Goal: Task Accomplishment & Management: Use online tool/utility

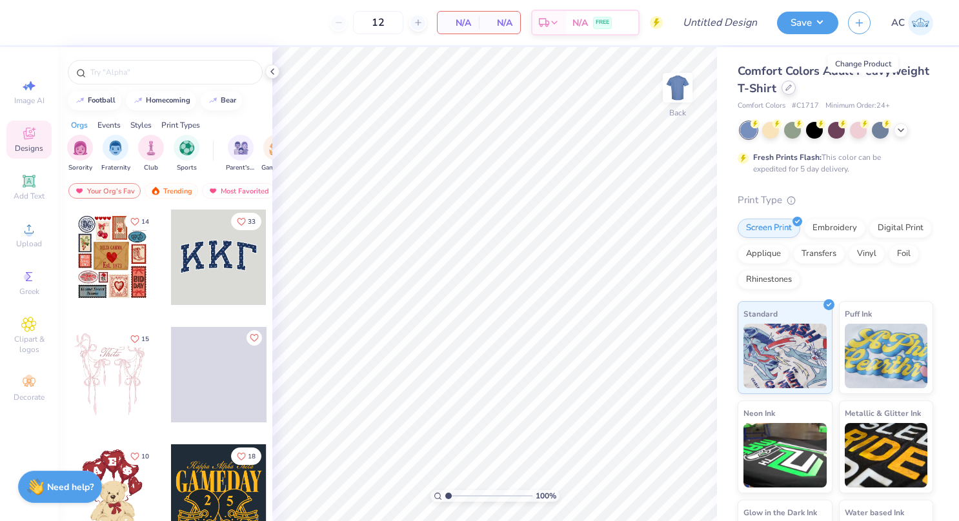
click at [795, 90] on div at bounding box center [788, 88] width 14 height 14
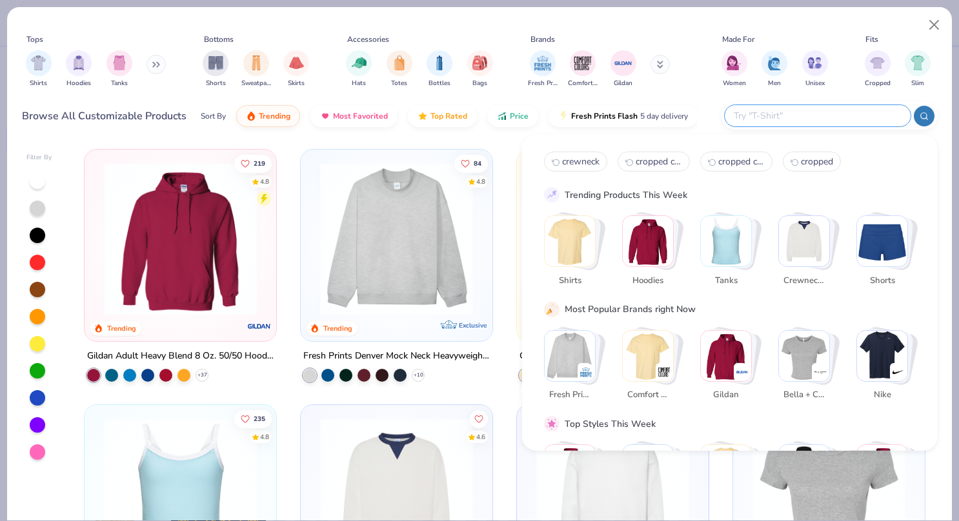
click at [820, 112] on input "text" at bounding box center [816, 115] width 169 height 15
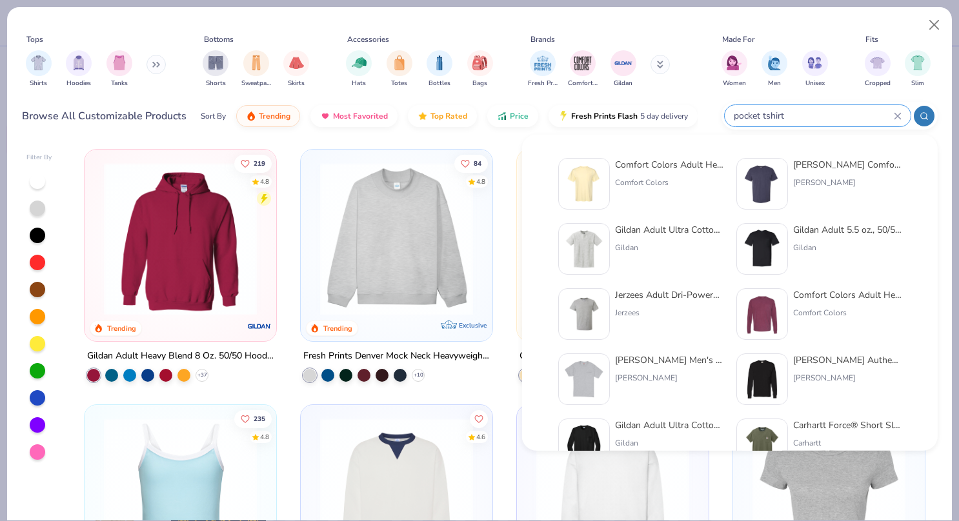
type input "pocket tshirt"
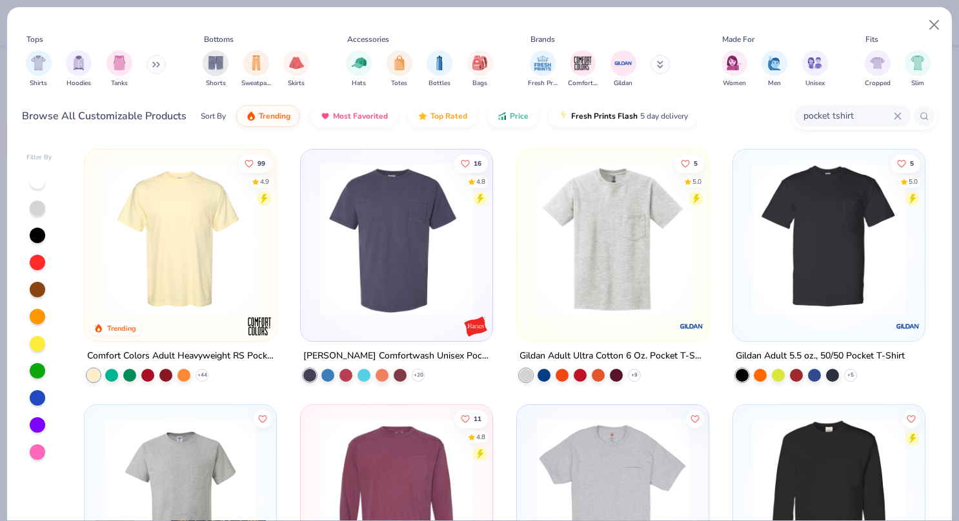
click at [192, 332] on div "99 4.9 Trending" at bounding box center [181, 246] width 192 height 192
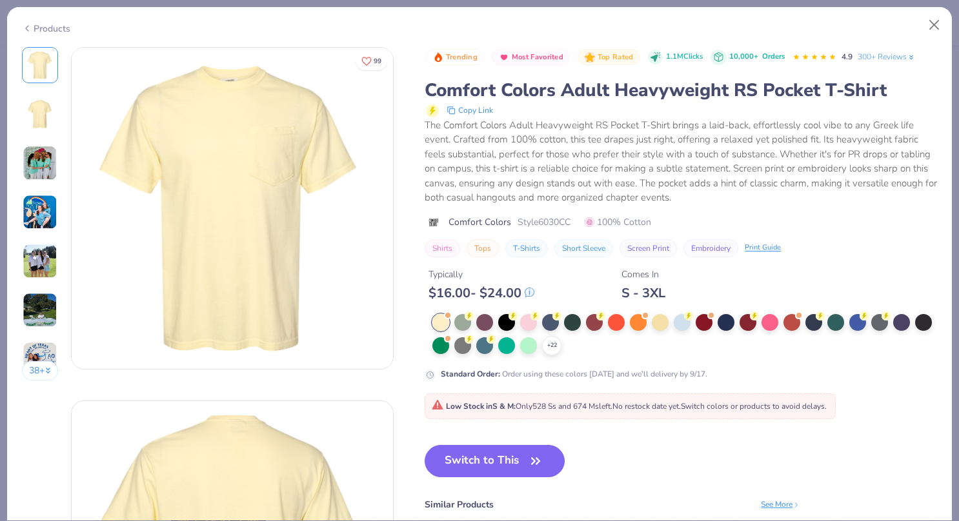
click at [871, 300] on div "Typically $ 16.00 - $ 24.00 Comes In S - 3XL" at bounding box center [680, 279] width 512 height 44
click at [473, 315] on circle at bounding box center [468, 316] width 9 height 9
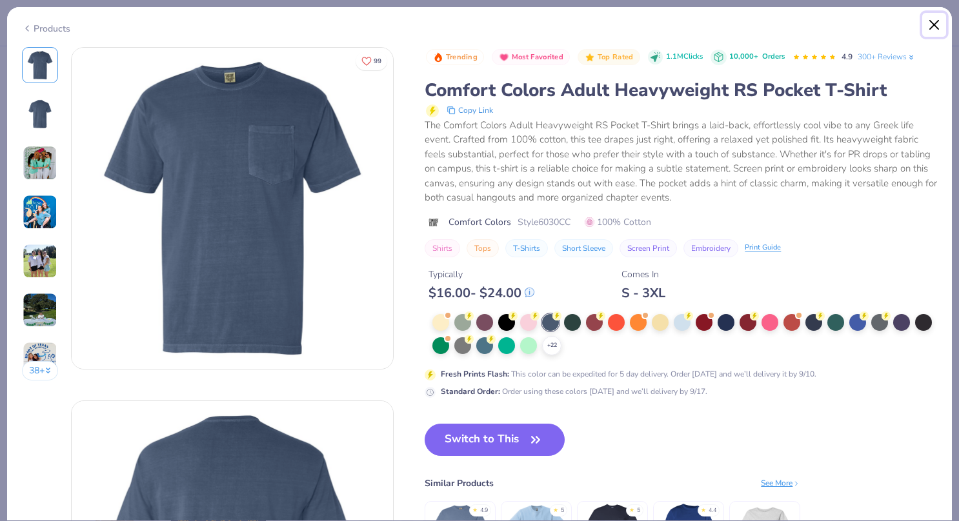
click at [935, 20] on button "Close" at bounding box center [934, 25] width 25 height 25
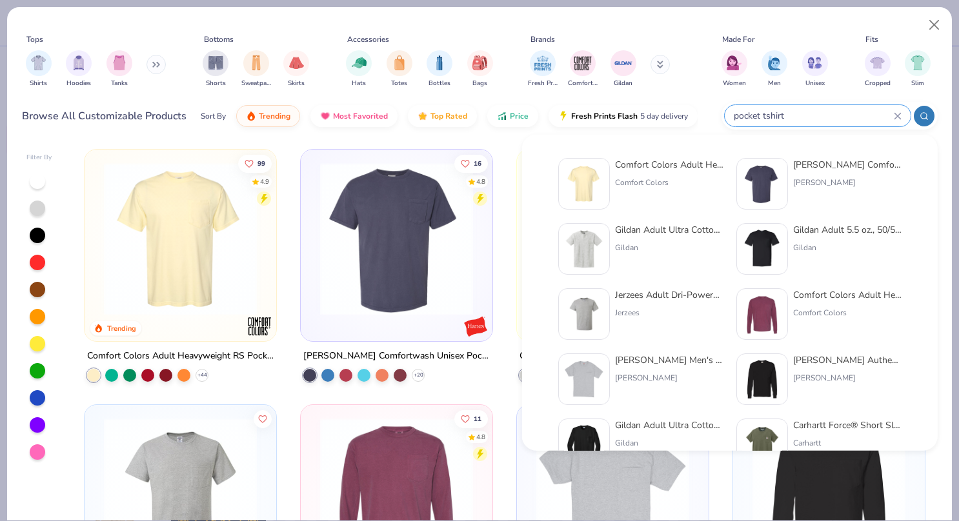
drag, startPoint x: 867, startPoint y: 117, endPoint x: 711, endPoint y: 110, distance: 155.6
click at [711, 110] on div "Browse All Customizable Products Sort By Trending Most Favorited Top Rated Pric…" at bounding box center [479, 116] width 915 height 36
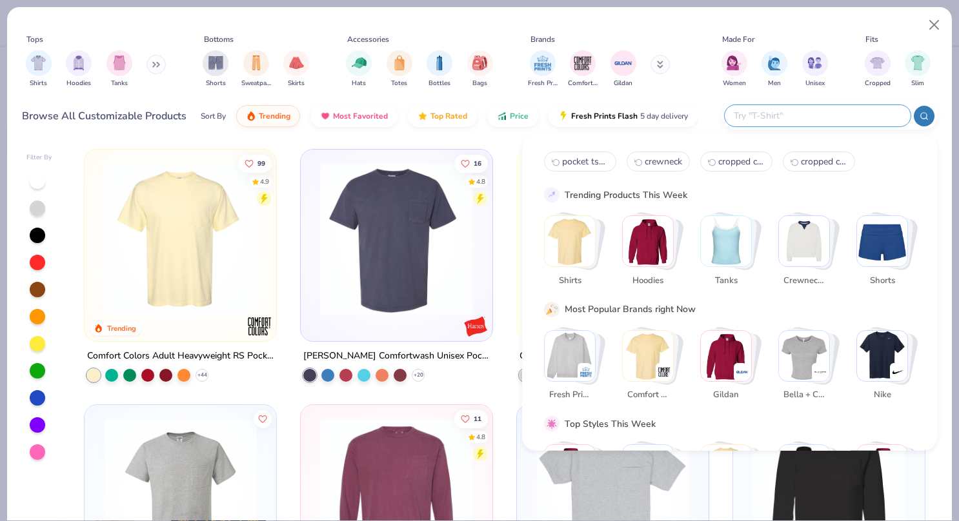
paste input "Comfort Colors 6030CC - [GEOGRAPHIC_DATA] Blue"
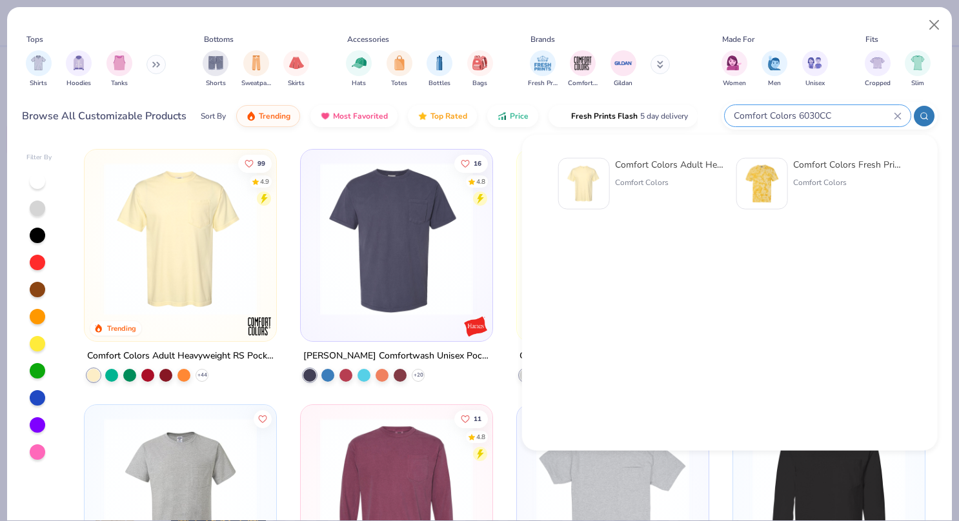
type input "Comfort Colors 6030CC"
click at [648, 168] on div "Comfort Colors Adult Heavyweight RS Pocket T-Shirt" at bounding box center [669, 165] width 108 height 14
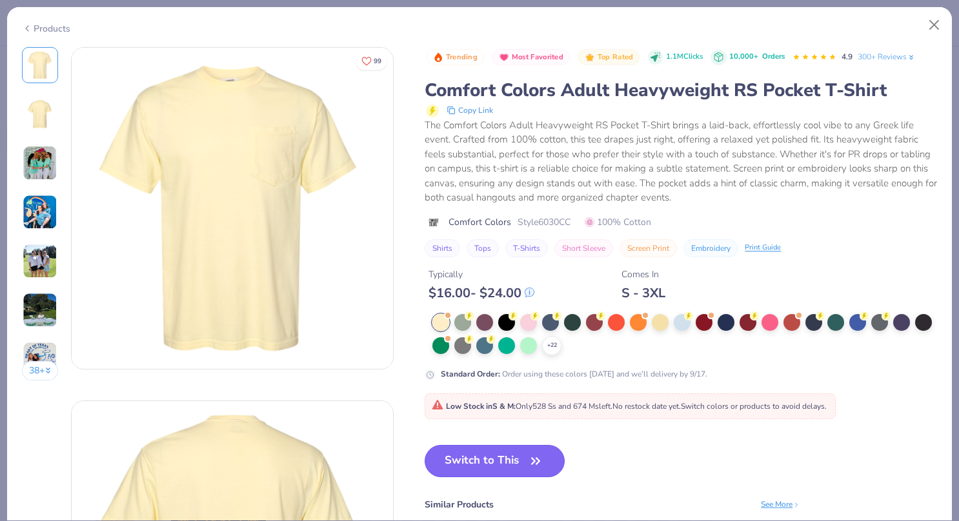
click at [509, 467] on button "Switch to This" at bounding box center [494, 461] width 140 height 32
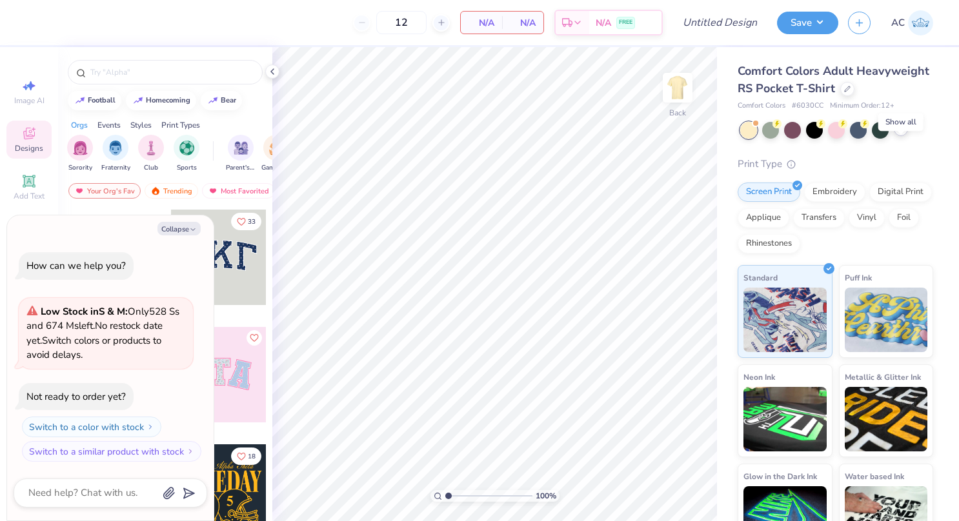
click at [902, 134] on icon at bounding box center [900, 129] width 10 height 10
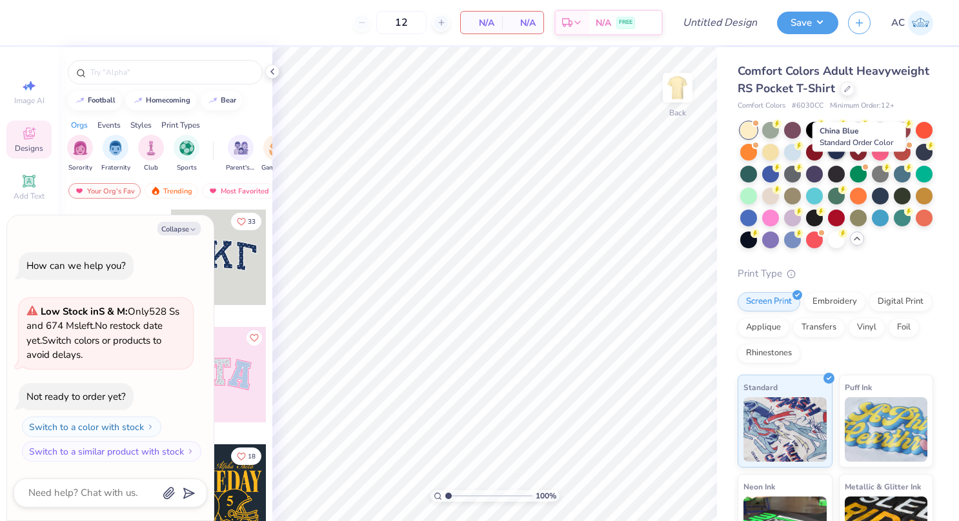
click at [844, 159] on div at bounding box center [836, 151] width 17 height 17
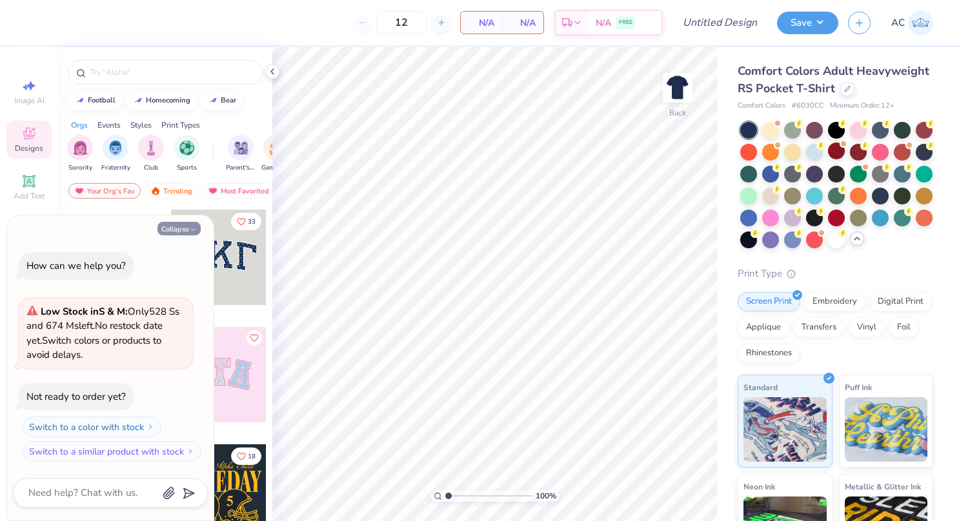
click at [181, 223] on button "Collapse" at bounding box center [178, 229] width 43 height 14
type textarea "x"
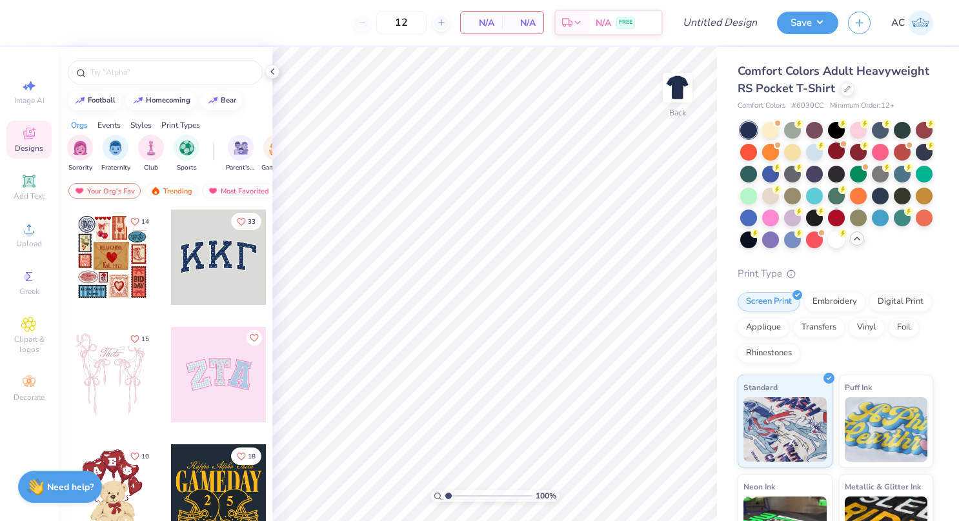
click at [748, 281] on div "Print Type" at bounding box center [834, 273] width 195 height 15
click at [19, 83] on div "Image AI" at bounding box center [28, 92] width 45 height 38
select select "4"
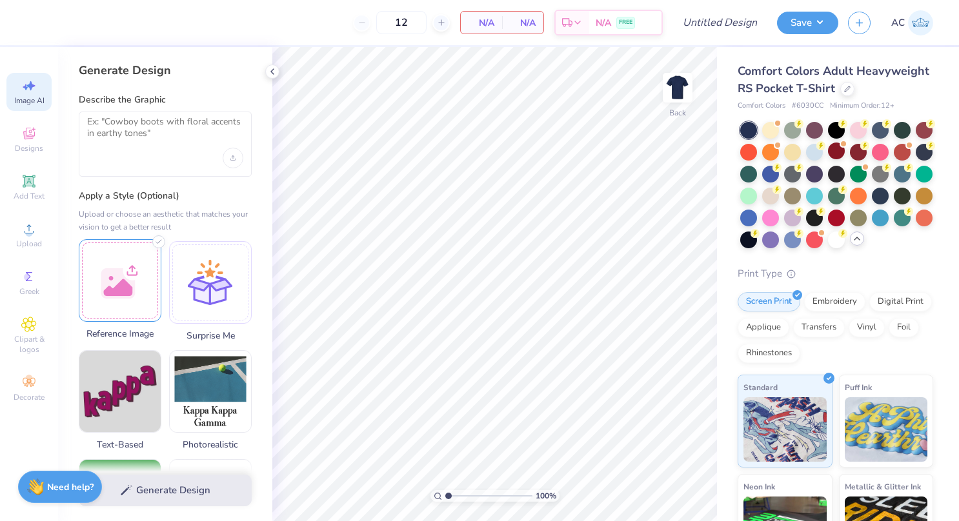
click at [123, 270] on div at bounding box center [120, 280] width 83 height 83
click at [34, 131] on icon at bounding box center [28, 133] width 15 height 15
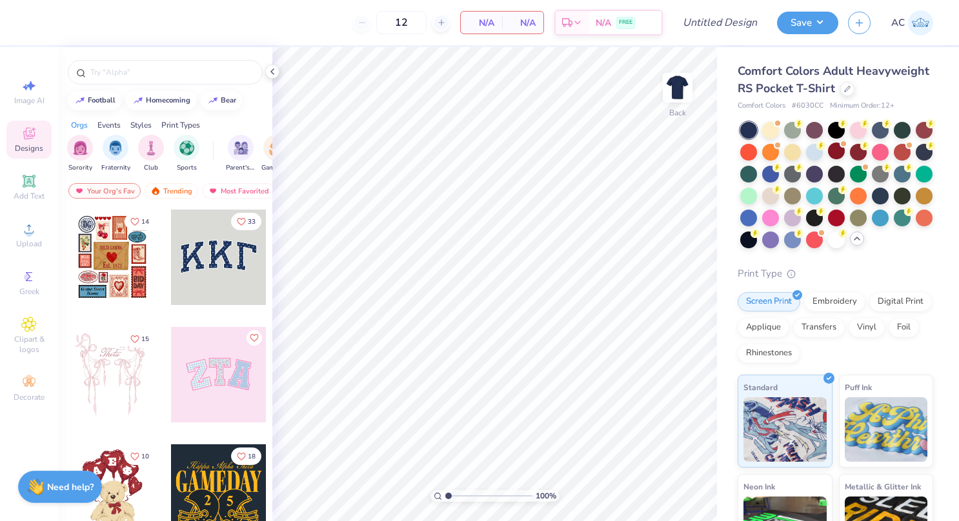
click at [126, 55] on div at bounding box center [165, 69] width 214 height 44
drag, startPoint x: 126, startPoint y: 55, endPoint x: 112, endPoint y: 74, distance: 23.4
click at [112, 74] on input "text" at bounding box center [171, 72] width 165 height 13
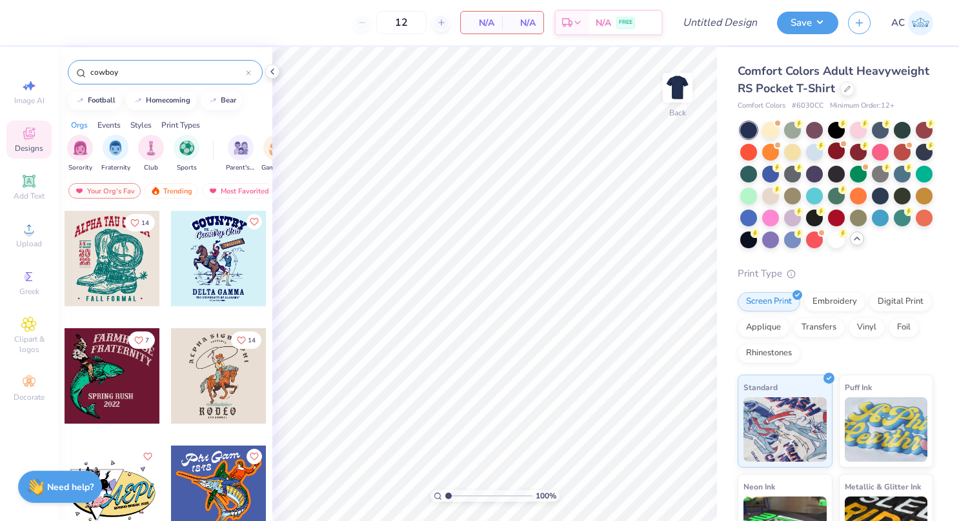
scroll to position [3396, 0]
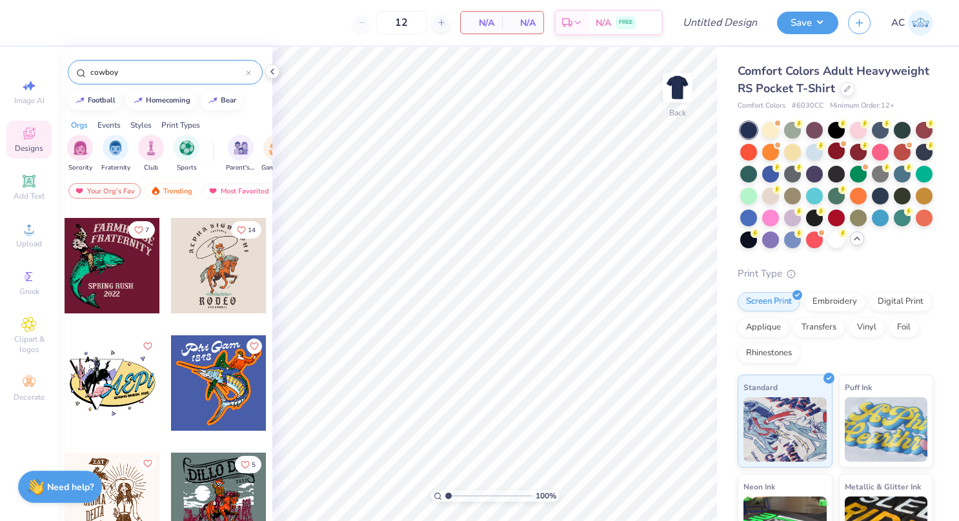
click at [734, 157] on div "Comfort Colors Adult Heavyweight RS Pocket T-Shirt Comfort Colors # 6030CC Mini…" at bounding box center [838, 356] width 242 height 619
click at [21, 227] on icon at bounding box center [28, 228] width 15 height 15
click at [161, 67] on input "cowboy" at bounding box center [167, 72] width 157 height 13
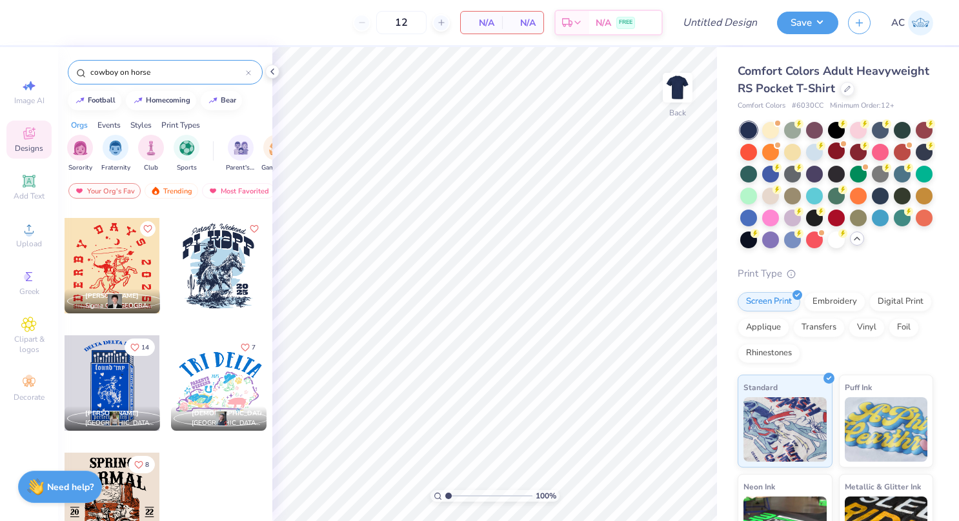
scroll to position [0, 0]
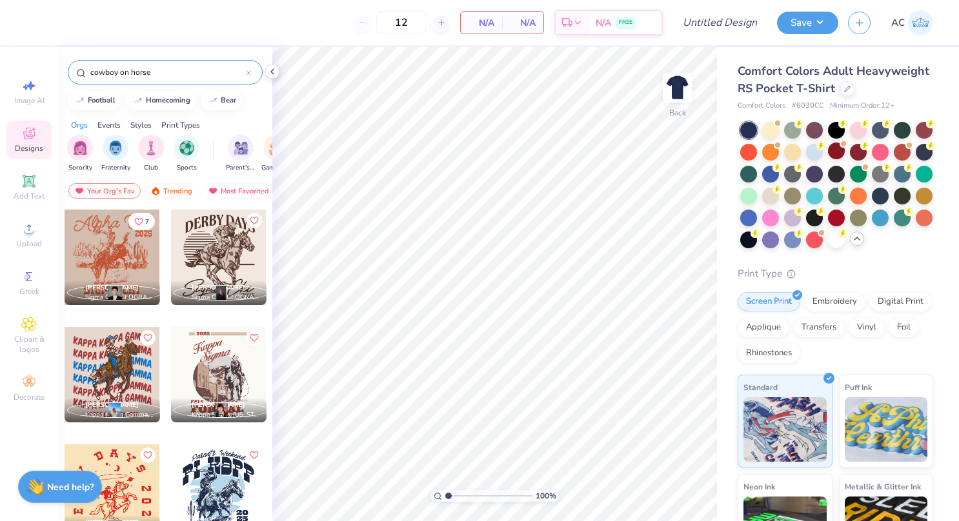
drag, startPoint x: 210, startPoint y: 71, endPoint x: 0, endPoint y: 72, distance: 210.3
click at [0, 72] on html "12 N/A Per Item N/A Total Est. Delivery N/A FREE Design Title Save AC Image AI …" at bounding box center [479, 260] width 959 height 521
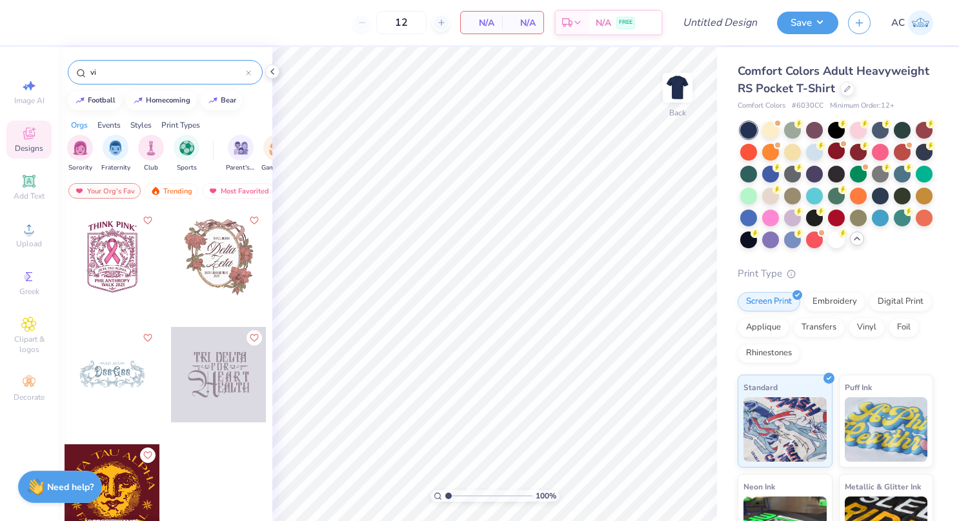
type input "v"
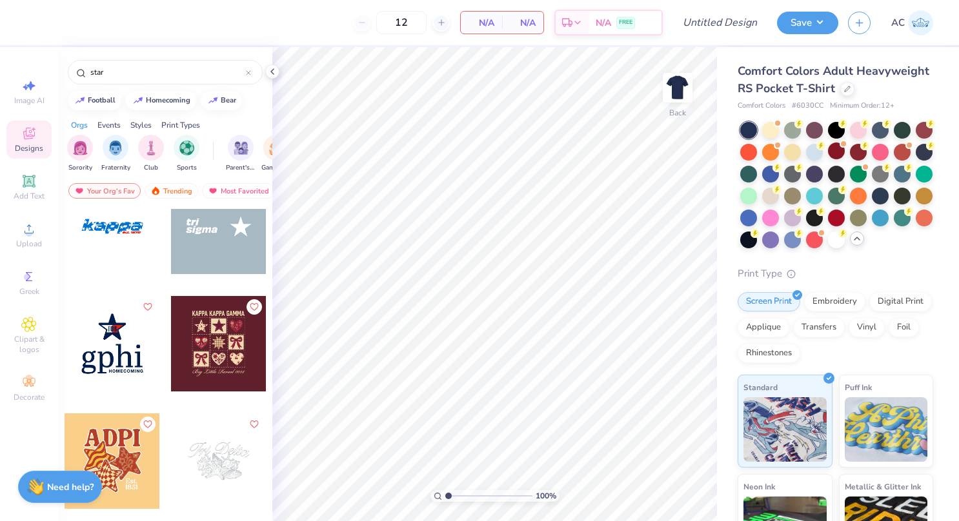
scroll to position [3554, 0]
type input "star"
drag, startPoint x: 146, startPoint y: 76, endPoint x: -3, endPoint y: 63, distance: 149.6
click at [0, 63] on html "12 N/A Per Item N/A Total Est. Delivery N/A FREE Design Title Save AC Image AI …" at bounding box center [479, 260] width 959 height 521
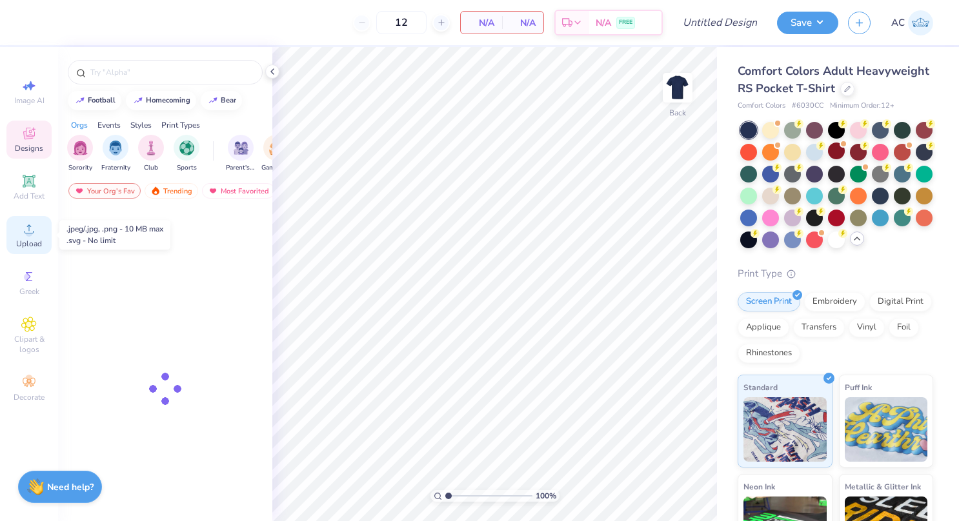
click at [26, 234] on circle at bounding box center [28, 233] width 7 height 7
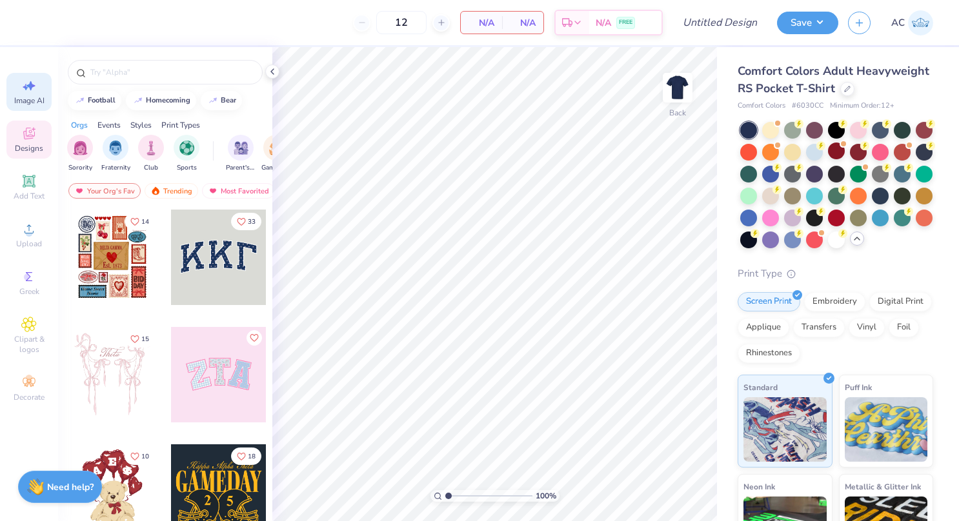
click at [23, 86] on icon at bounding box center [28, 85] width 15 height 15
select select "4"
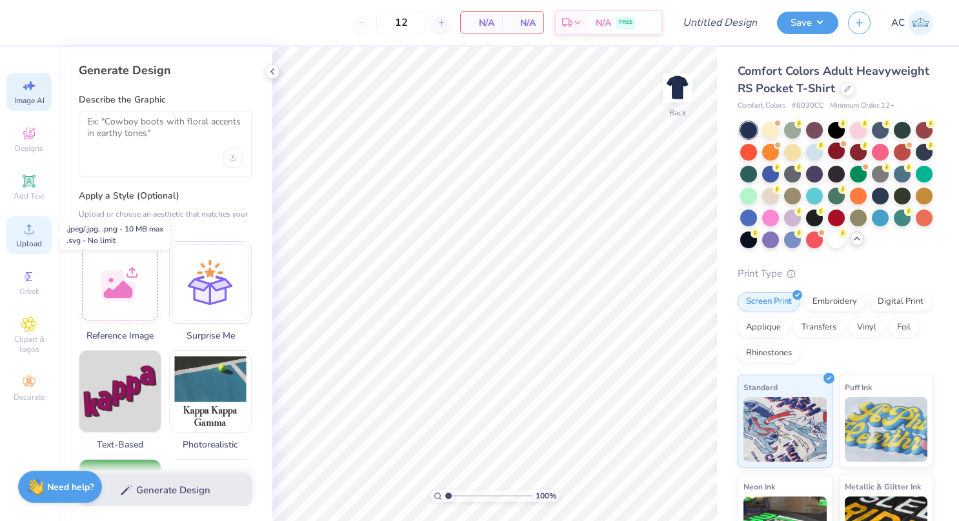
click at [26, 242] on span "Upload" at bounding box center [29, 244] width 26 height 10
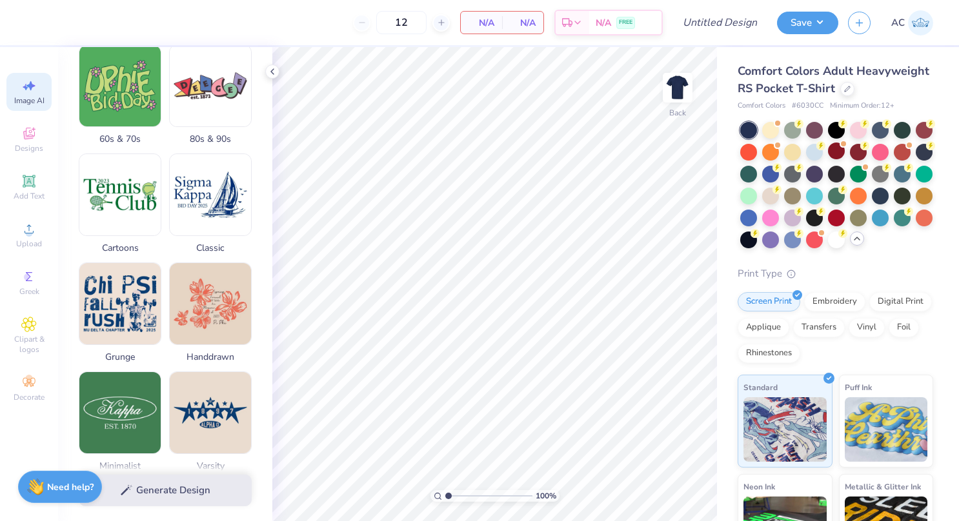
scroll to position [0, 0]
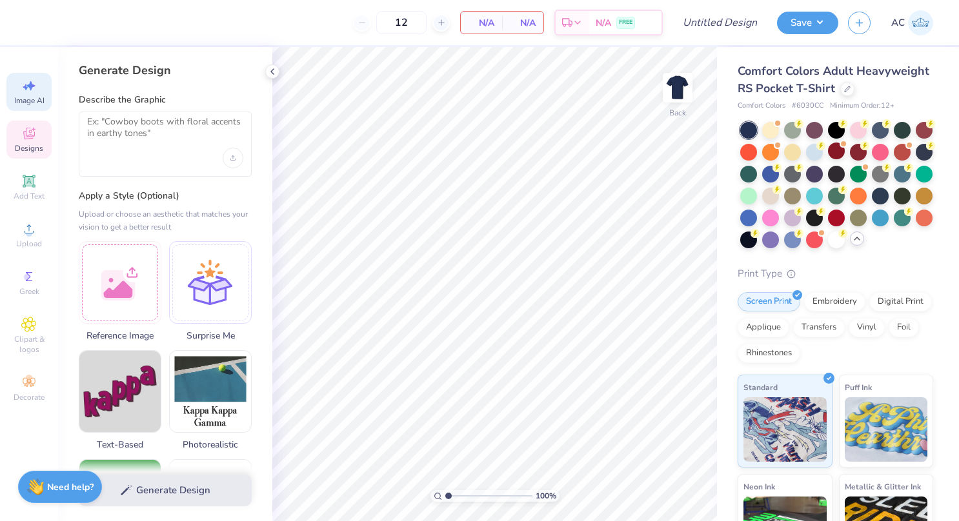
click at [22, 137] on icon at bounding box center [28, 133] width 15 height 15
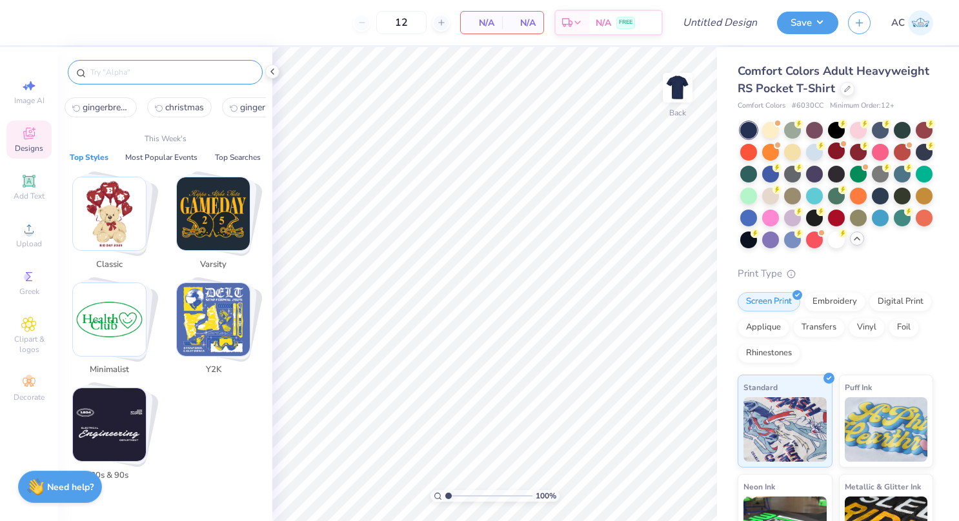
click at [94, 68] on input "text" at bounding box center [171, 72] width 165 height 13
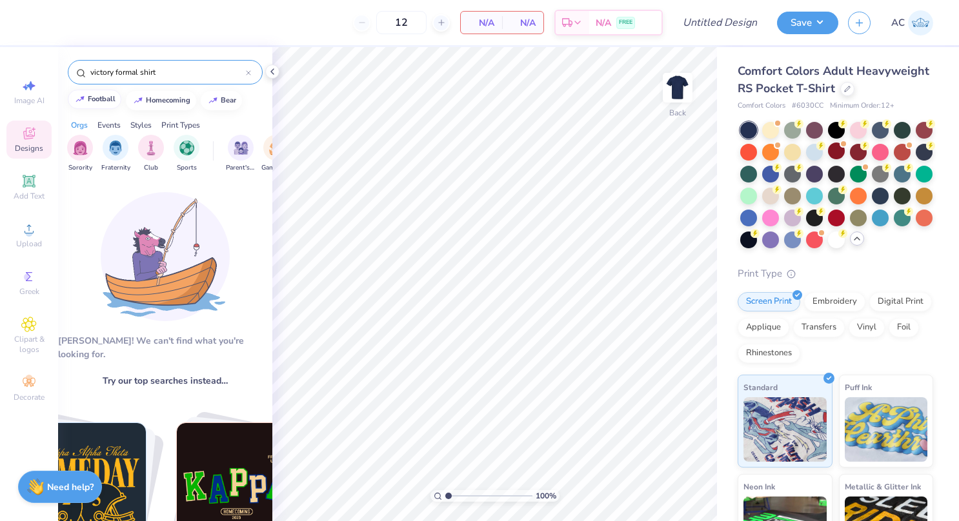
type input "victory formal shirt"
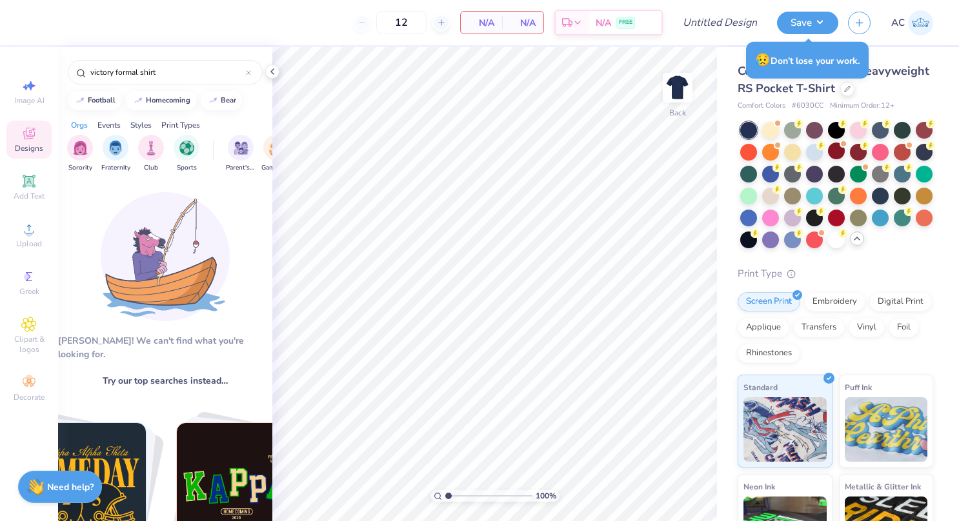
click at [836, 35] on div "Save AC" at bounding box center [868, 22] width 182 height 45
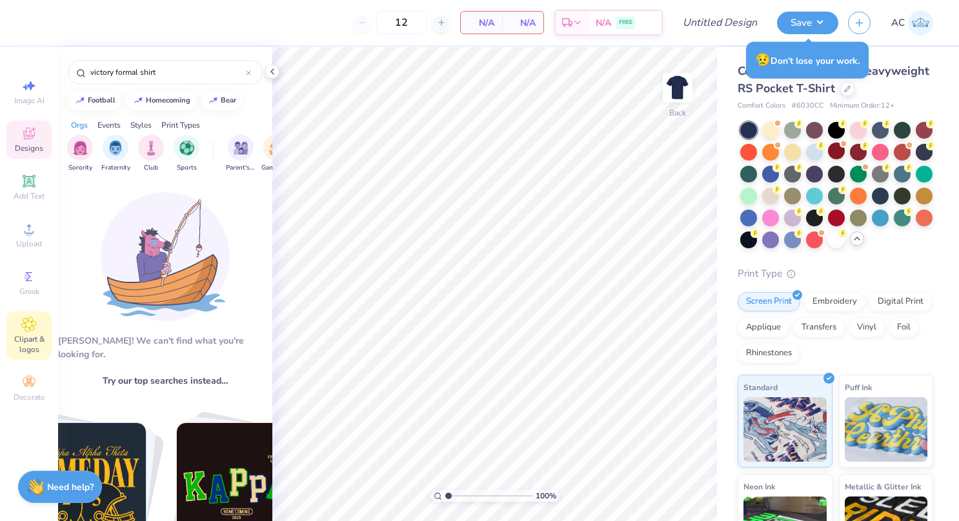
click at [33, 340] on span "Clipart & logos" at bounding box center [28, 344] width 45 height 21
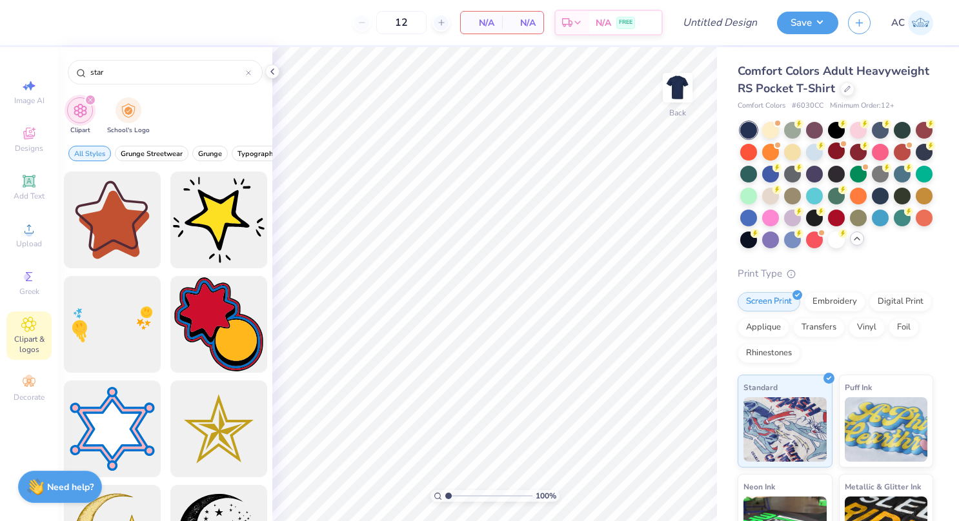
type input "star"
click at [801, 14] on button "Save" at bounding box center [807, 21] width 61 height 23
click at [917, 27] on img at bounding box center [920, 22] width 25 height 25
click at [21, 230] on div "Upload" at bounding box center [28, 235] width 45 height 38
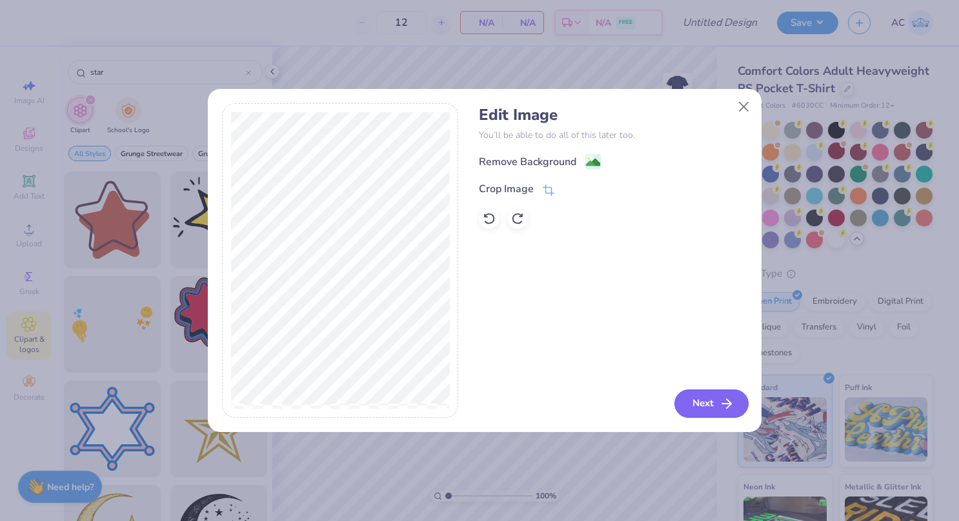
click at [712, 406] on button "Next" at bounding box center [711, 404] width 74 height 28
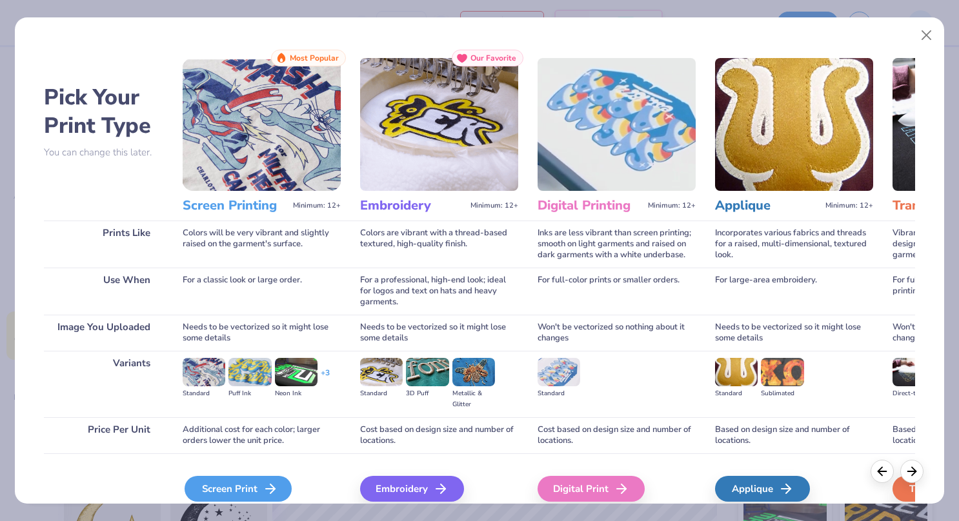
click at [247, 482] on div "Screen Print" at bounding box center [237, 489] width 107 height 26
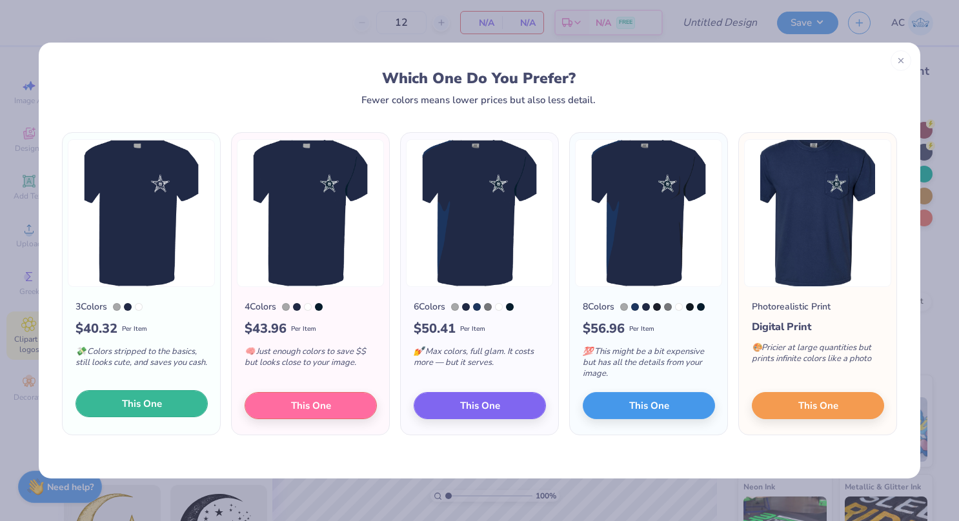
click at [134, 402] on span "This One" at bounding box center [142, 404] width 40 height 15
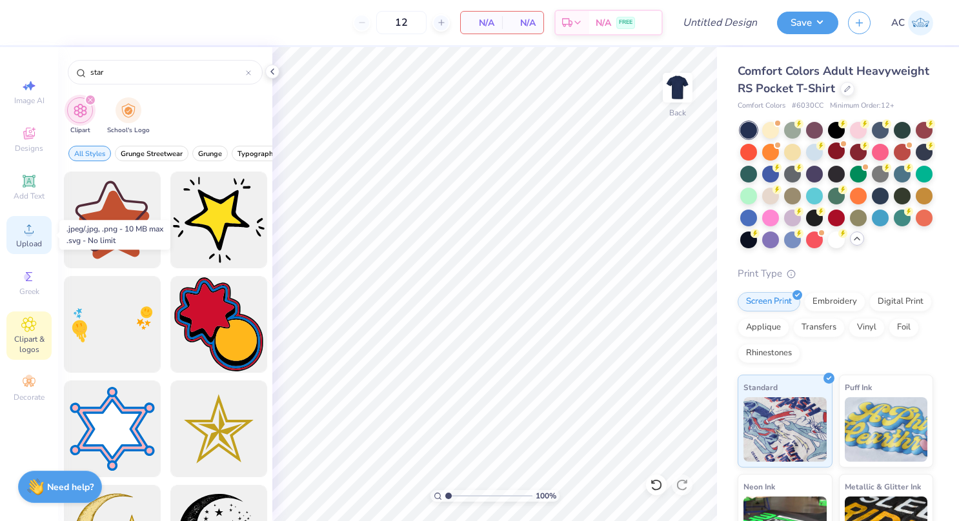
click at [34, 234] on icon at bounding box center [28, 228] width 15 height 15
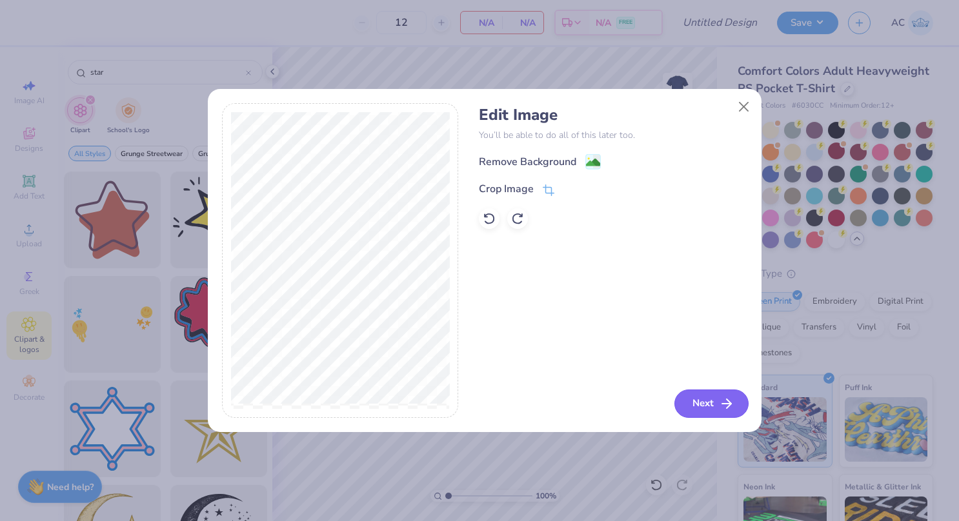
click at [697, 393] on button "Next" at bounding box center [711, 404] width 74 height 28
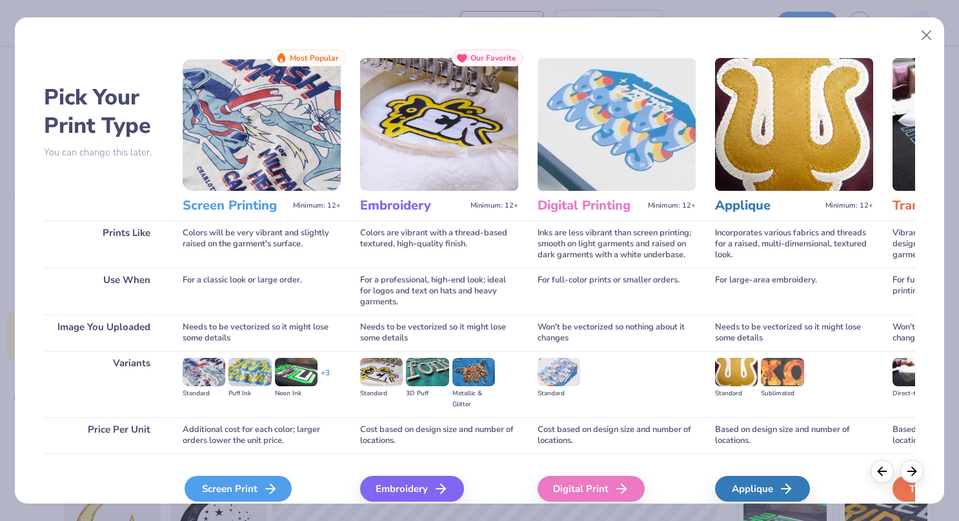
click at [249, 490] on div "Screen Print" at bounding box center [237, 489] width 107 height 26
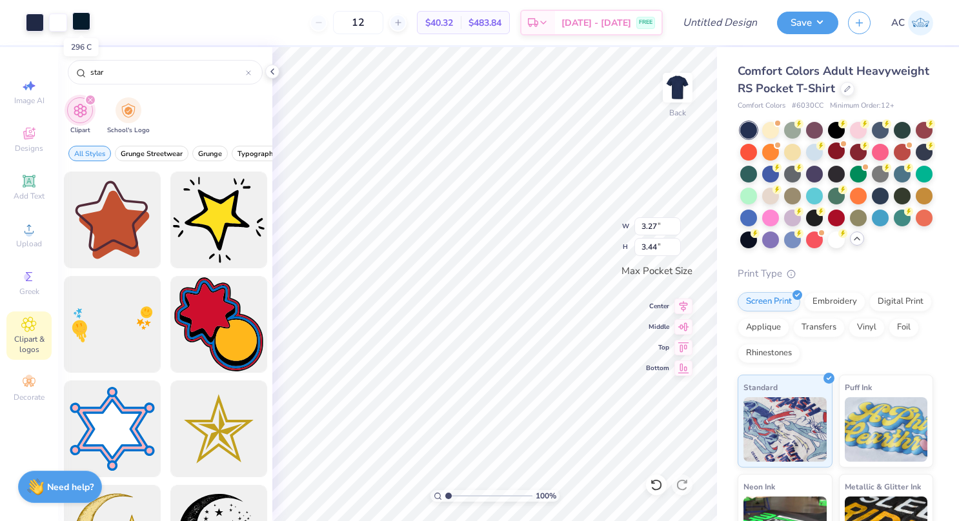
click at [80, 21] on div at bounding box center [81, 21] width 18 height 18
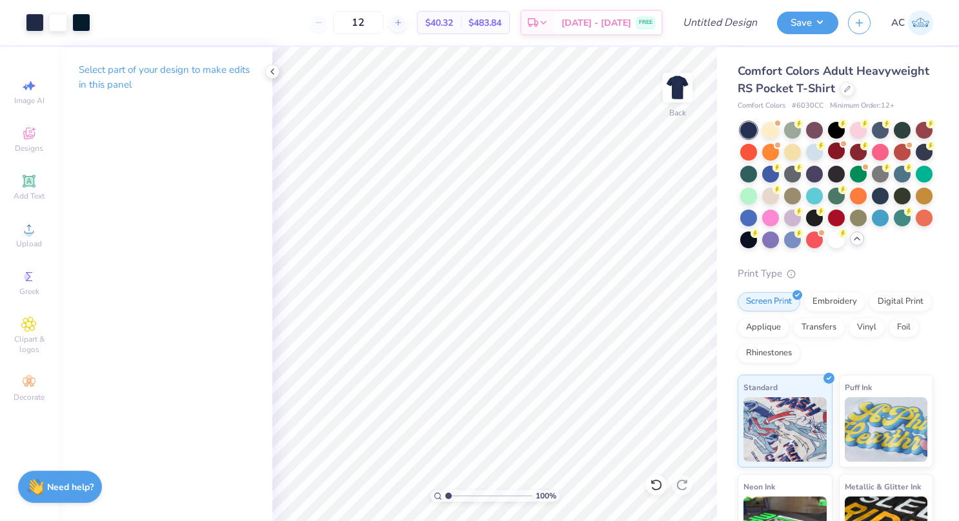
type input "1.01678623178832"
type textarea "x"
type input "1.03734049030151"
type textarea "x"
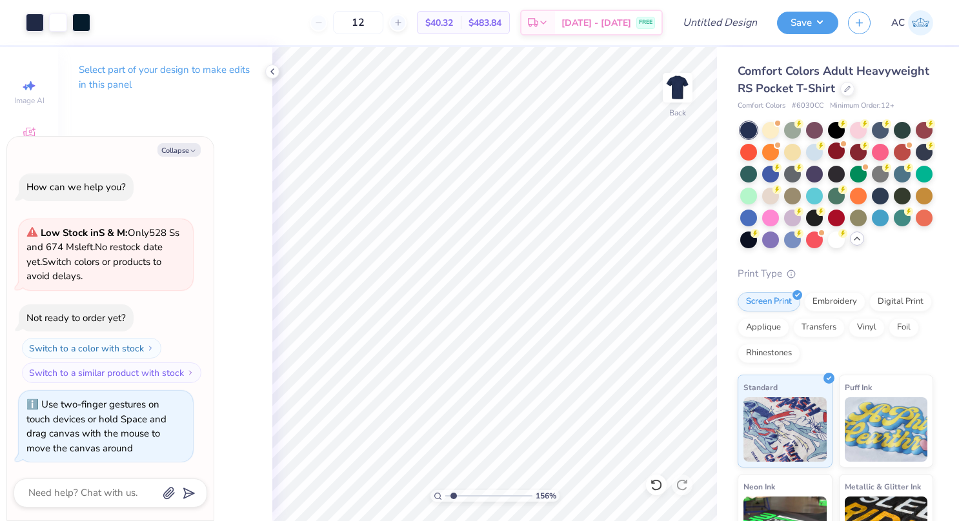
type input "1.61002299159403"
click at [171, 146] on button "Collapse" at bounding box center [178, 150] width 43 height 14
type textarea "x"
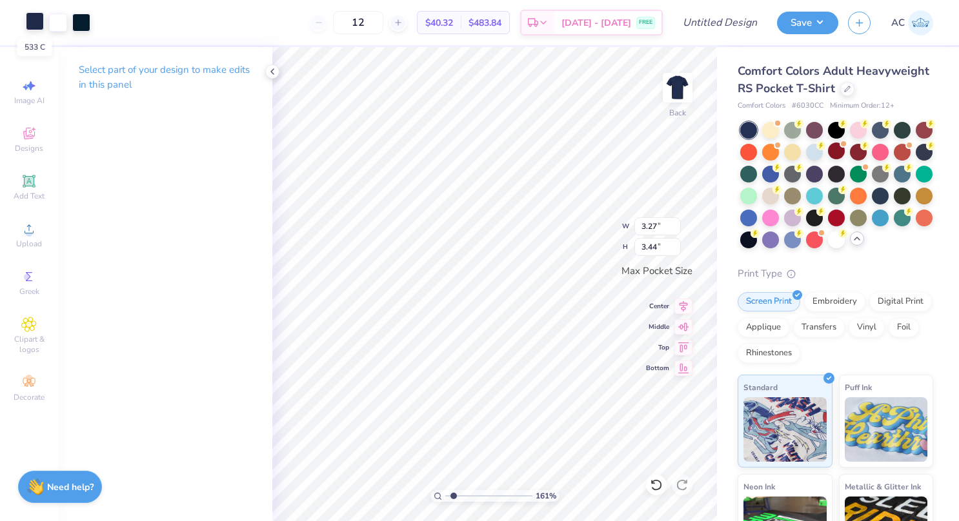
click at [30, 21] on div at bounding box center [35, 21] width 18 height 18
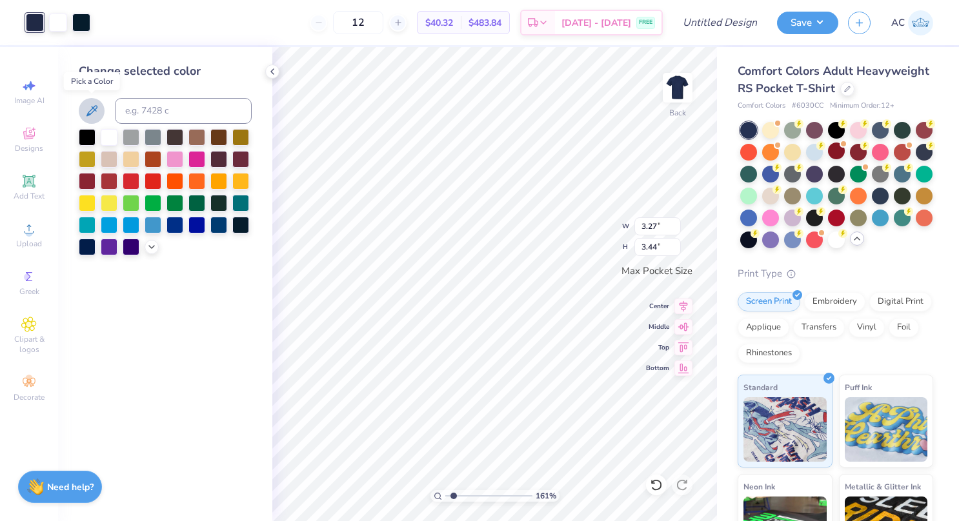
click at [88, 108] on icon at bounding box center [91, 110] width 15 height 15
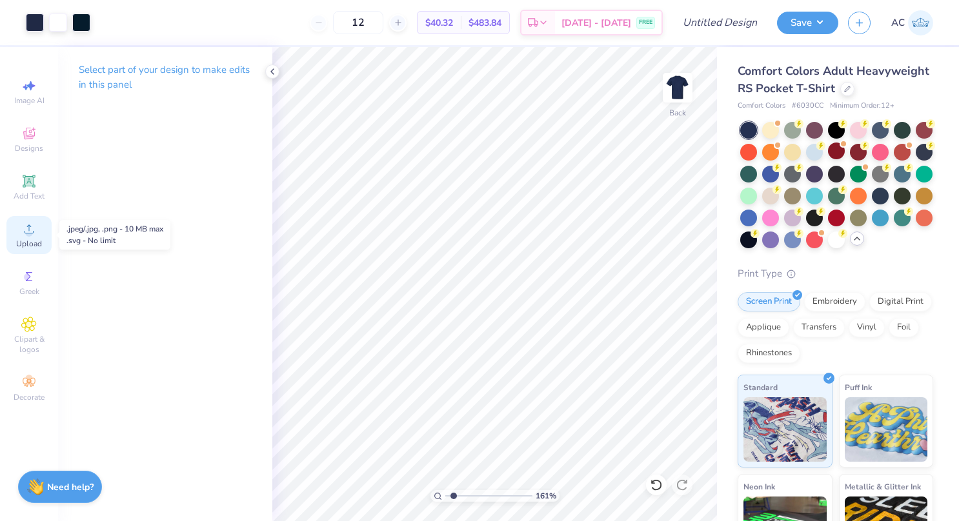
click at [28, 248] on span "Upload" at bounding box center [29, 244] width 26 height 10
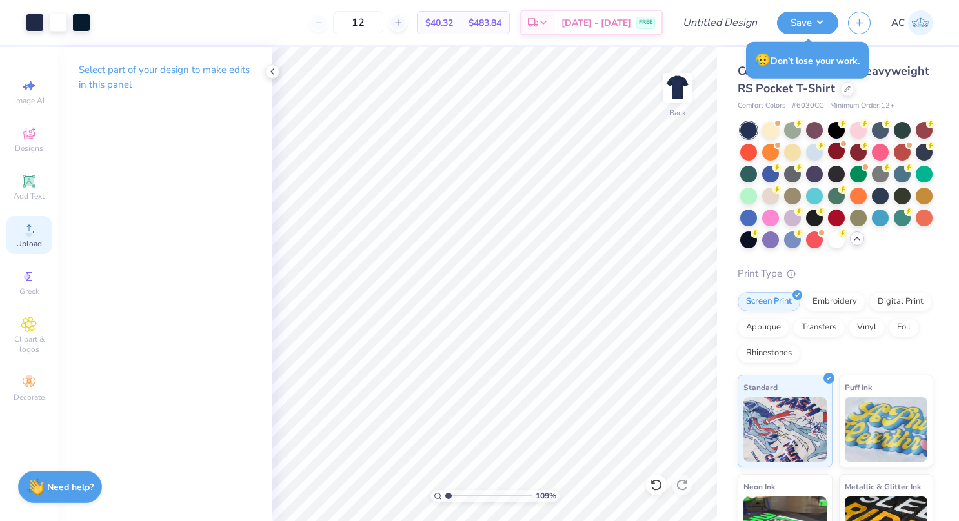
type input "1"
click at [666, 93] on img at bounding box center [677, 88] width 52 height 52
click at [29, 237] on div "Upload" at bounding box center [28, 235] width 45 height 38
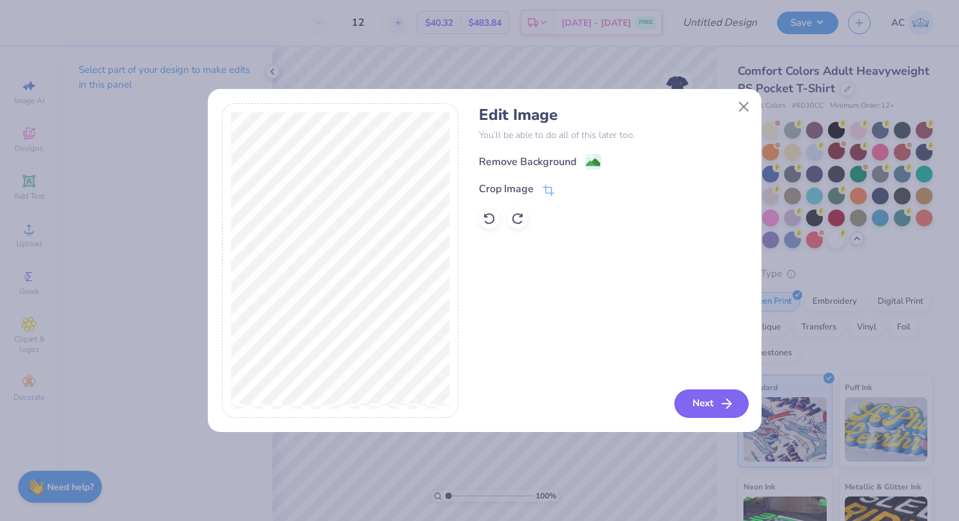
click at [698, 403] on button "Next" at bounding box center [711, 404] width 74 height 28
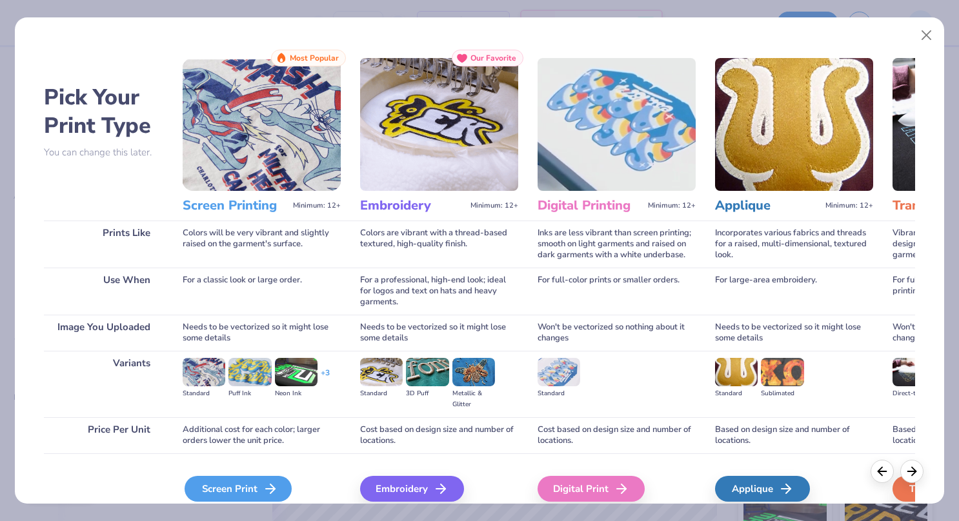
click at [263, 492] on icon at bounding box center [270, 488] width 15 height 15
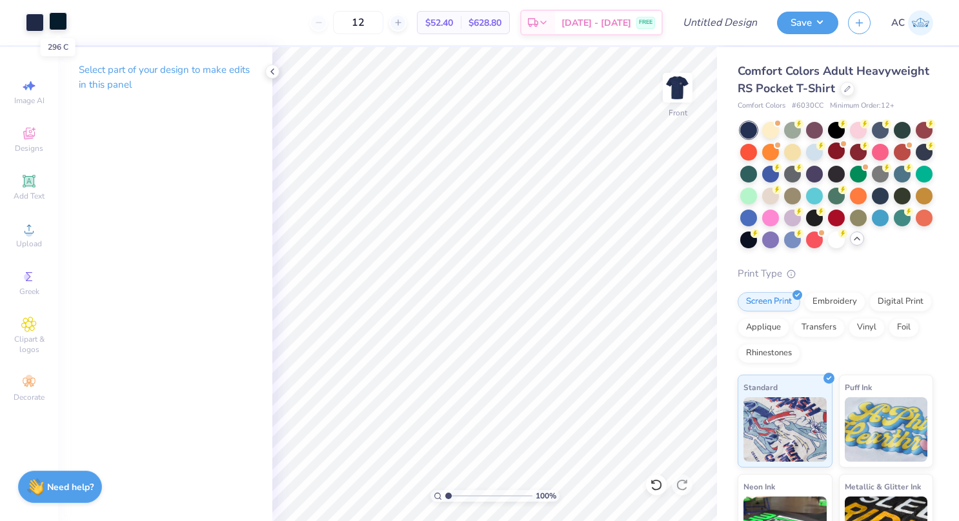
click at [56, 17] on div at bounding box center [58, 21] width 18 height 18
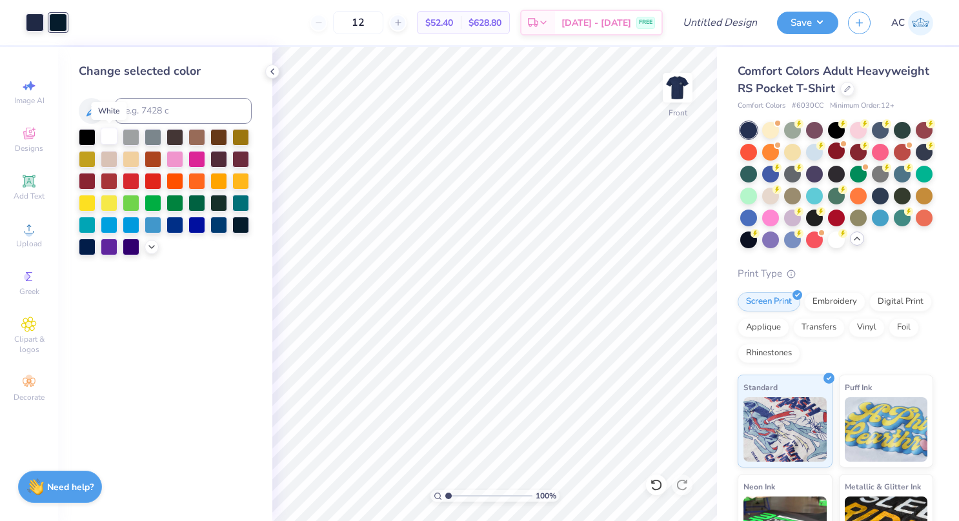
click at [108, 139] on div at bounding box center [109, 136] width 17 height 17
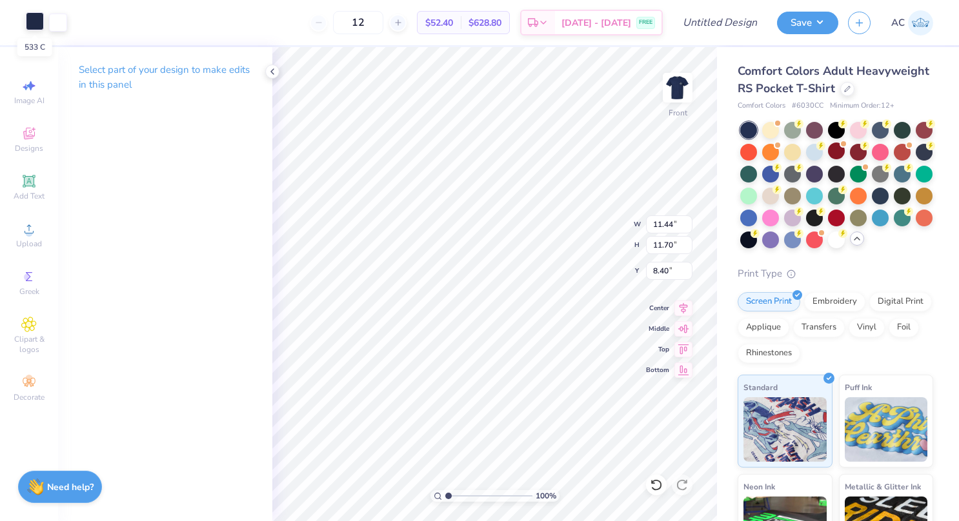
click at [27, 20] on div at bounding box center [35, 21] width 18 height 18
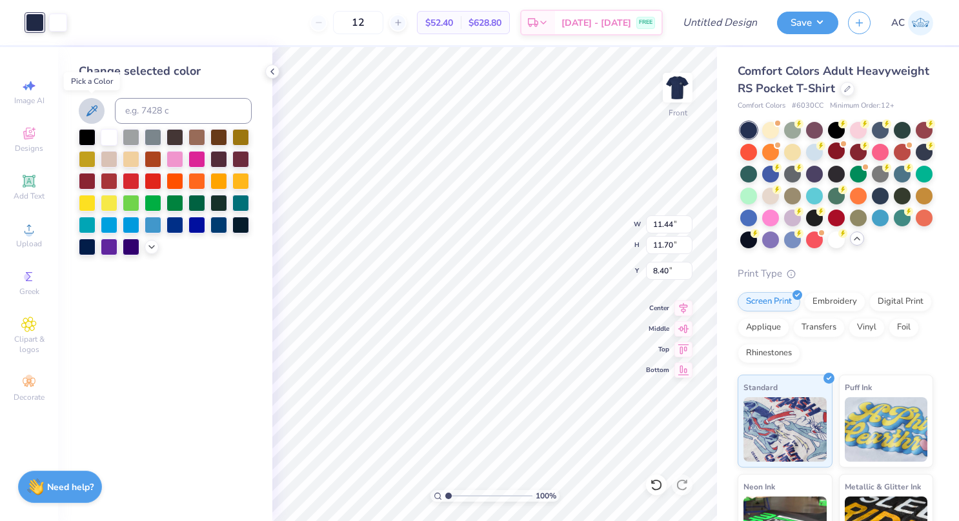
click at [90, 109] on icon at bounding box center [91, 110] width 15 height 15
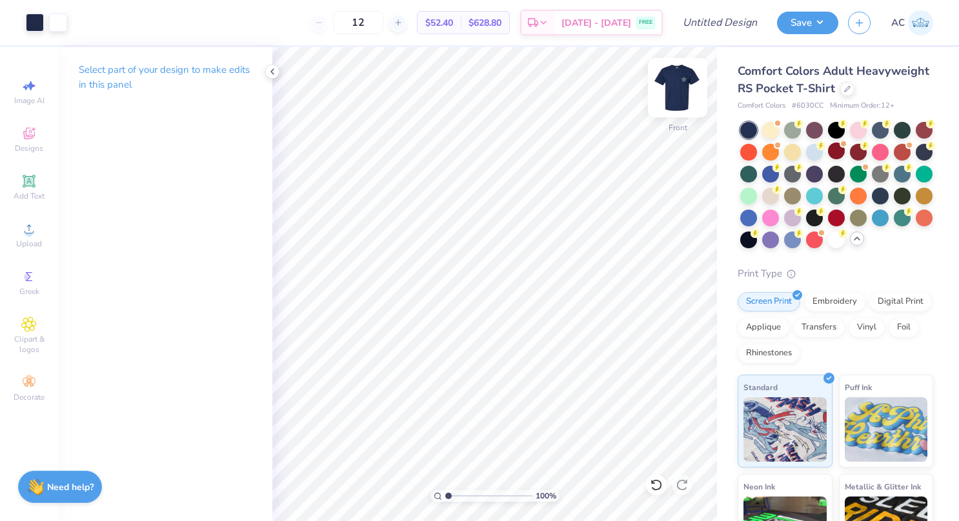
click at [679, 93] on img at bounding box center [677, 88] width 52 height 52
